Goal: Task Accomplishment & Management: Manage account settings

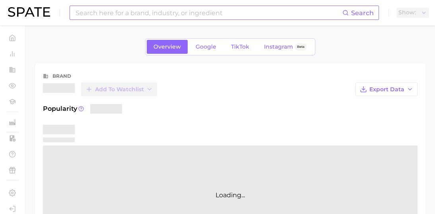
click at [179, 14] on input at bounding box center [209, 13] width 268 height 14
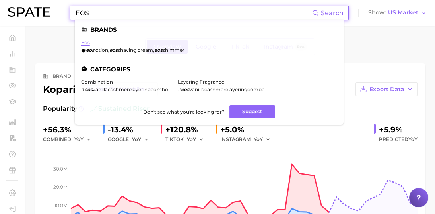
type input "EOS"
click at [87, 43] on link "eos" at bounding box center [85, 42] width 9 height 6
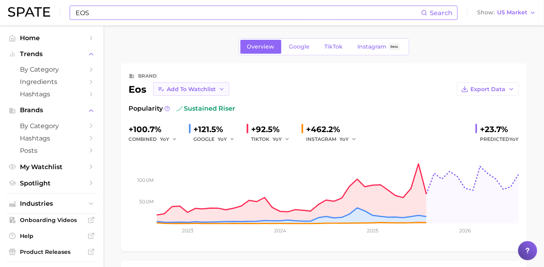
click at [217, 88] on button "Add to Watchlist" at bounding box center [191, 89] width 76 height 14
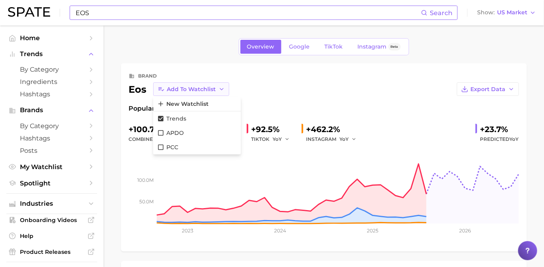
click at [217, 88] on button "Add to Watchlist" at bounding box center [191, 89] width 76 height 14
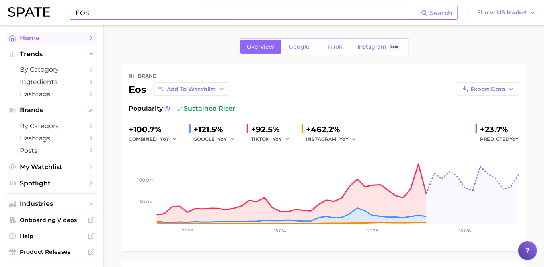
click at [44, 42] on link "Home" at bounding box center [51, 38] width 91 height 12
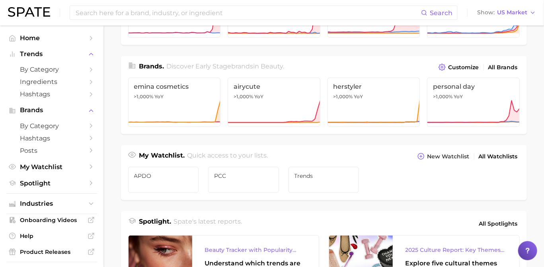
scroll to position [199, 0]
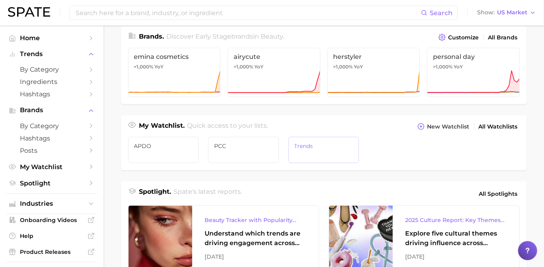
click at [319, 138] on link "Trends" at bounding box center [324, 150] width 71 height 26
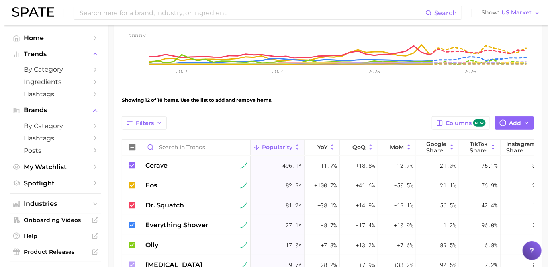
scroll to position [249, 0]
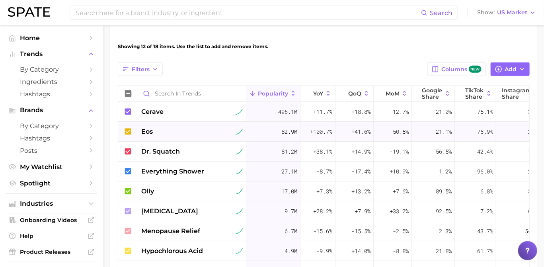
click at [151, 131] on span "eos" at bounding box center [147, 132] width 12 height 10
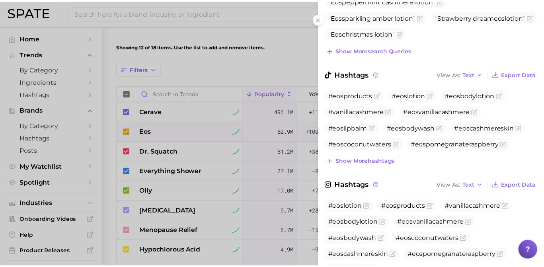
scroll to position [348, 0]
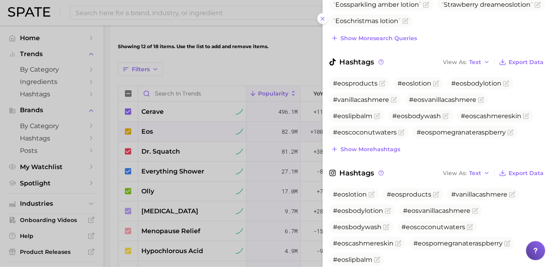
click at [244, 178] on div at bounding box center [276, 133] width 552 height 267
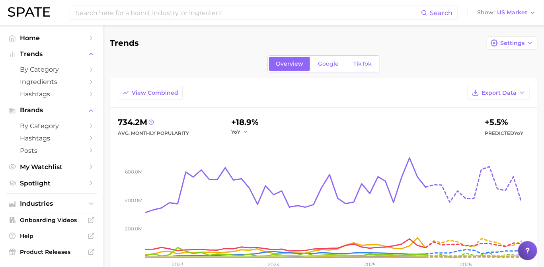
scroll to position [0, 0]
